Goal: Transaction & Acquisition: Purchase product/service

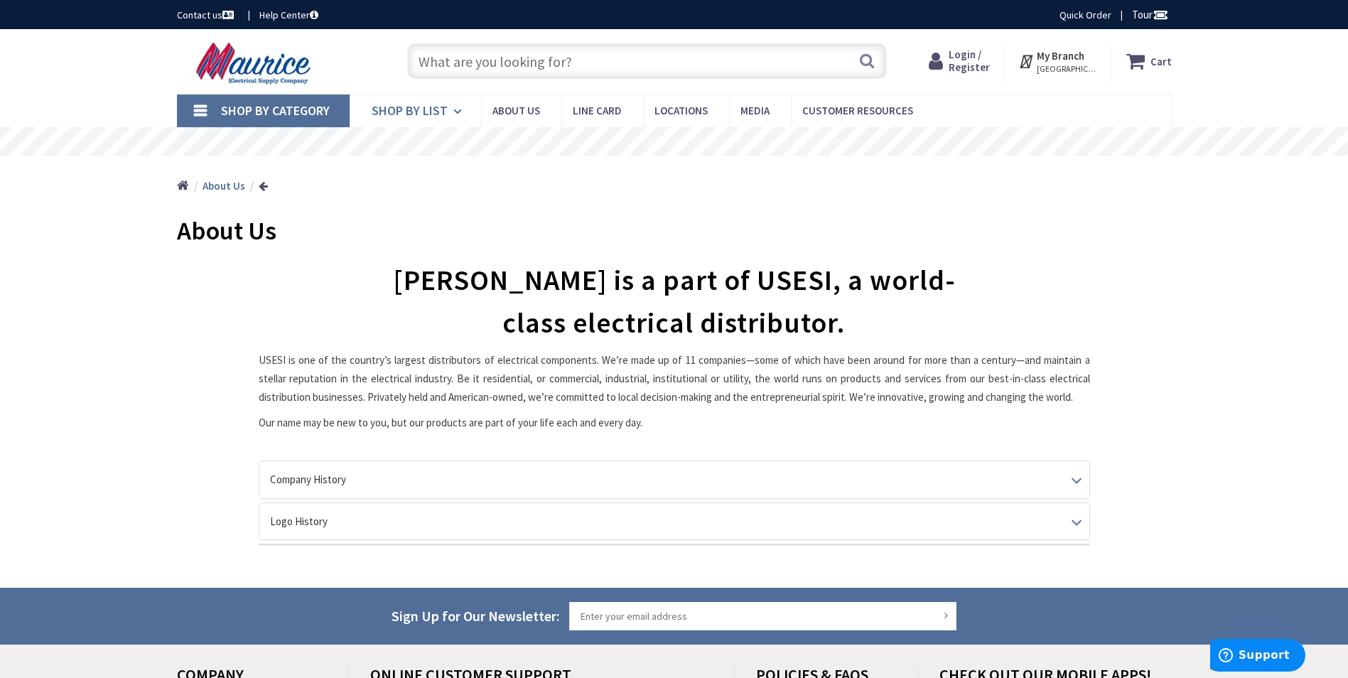
click at [451, 107] on link "Shop By List" at bounding box center [415, 111] width 131 height 33
click at [454, 111] on icon at bounding box center [460, 111] width 14 height 31
click at [488, 55] on input "text" at bounding box center [647, 61] width 480 height 36
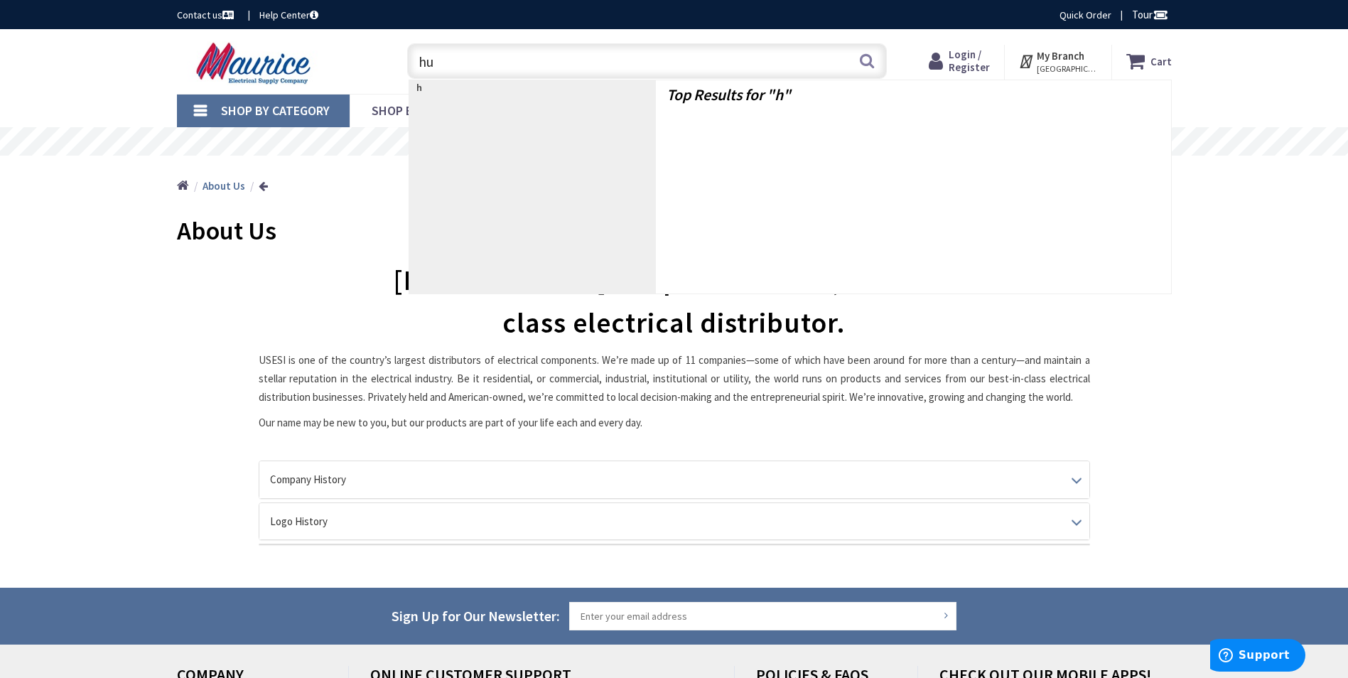
type input "hue"
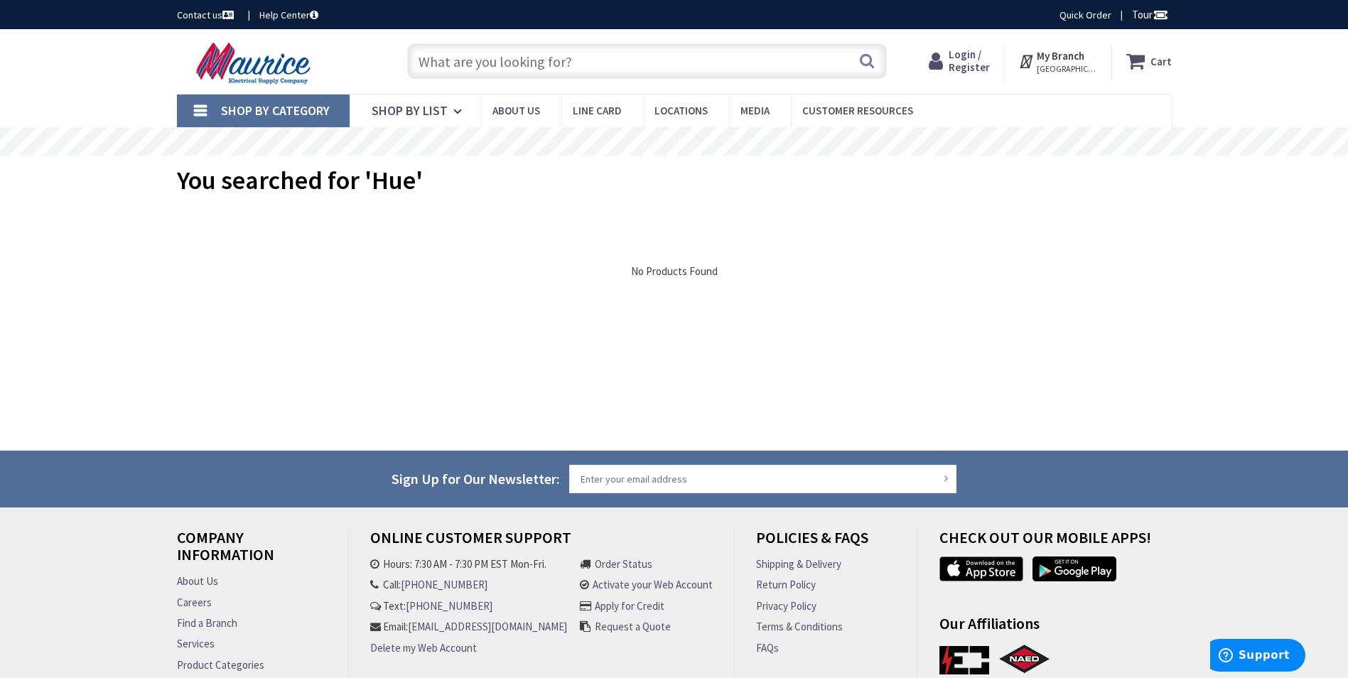
click at [200, 118] on link "Shop By Category" at bounding box center [263, 111] width 173 height 33
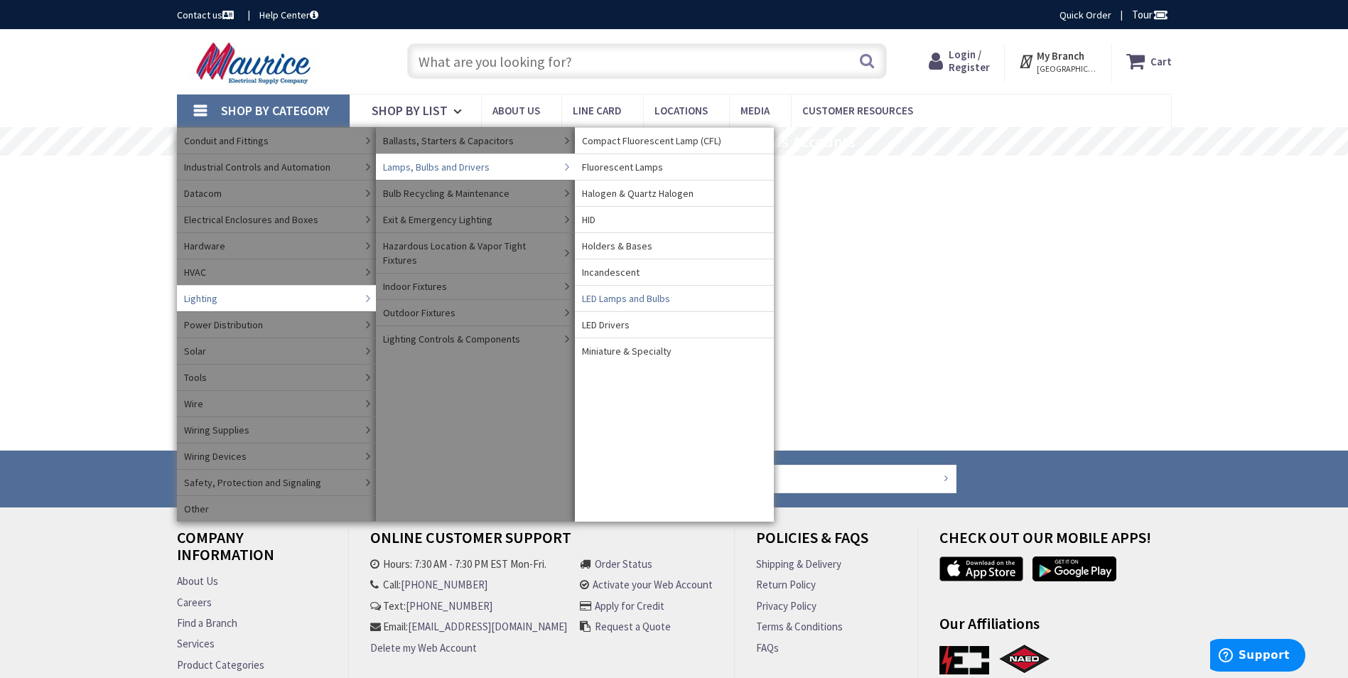
click at [613, 296] on span "LED Lamps and Bulbs" at bounding box center [626, 298] width 88 height 14
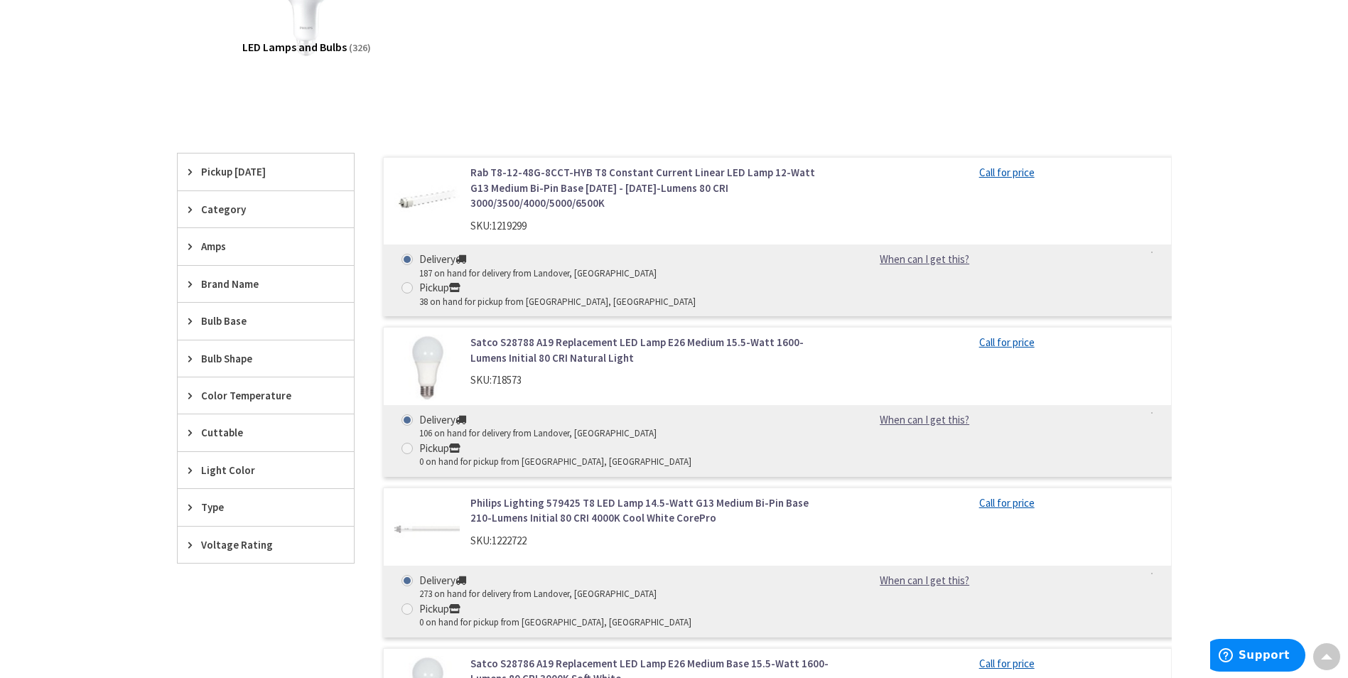
click at [213, 281] on span "Brand Name" at bounding box center [259, 283] width 116 height 15
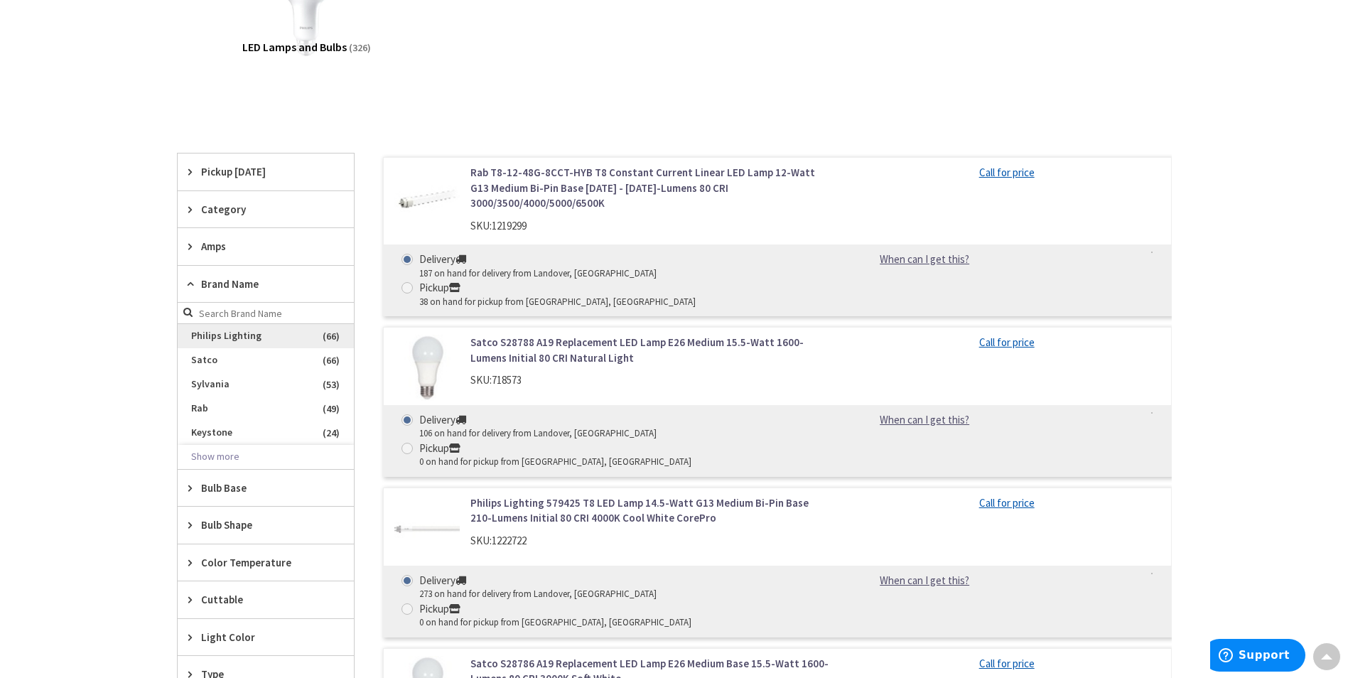
click at [220, 335] on span "Philips Lighting" at bounding box center [266, 336] width 176 height 24
